Goal: Task Accomplishment & Management: Use online tool/utility

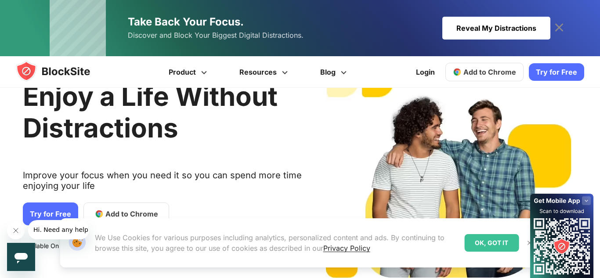
scroll to position [42, 0]
click at [128, 215] on div "Our Website uses cookies We Use Cookies for various purposes including analytic…" at bounding box center [301, 243] width 502 height 70
click at [478, 245] on div "OK, GOT IT" at bounding box center [492, 243] width 55 height 18
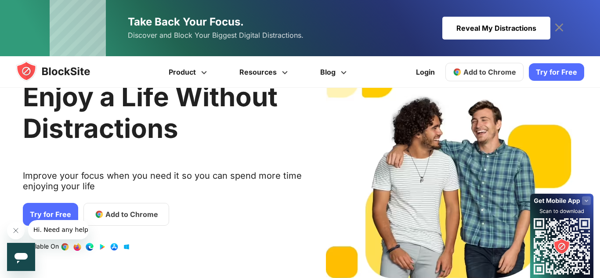
click at [113, 211] on span "Add to Chrome" at bounding box center [131, 214] width 53 height 11
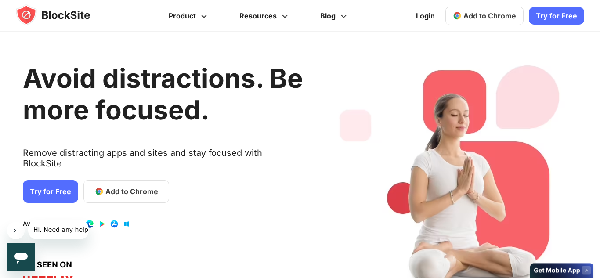
click at [473, 17] on div "Reveal My Distractions" at bounding box center [497, 28] width 108 height 23
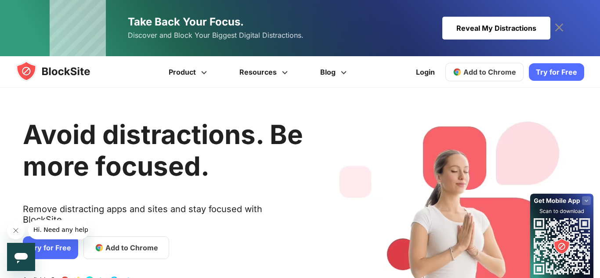
click at [469, 75] on span "Add to Chrome" at bounding box center [490, 72] width 53 height 9
